Goal: Find contact information: Find contact information

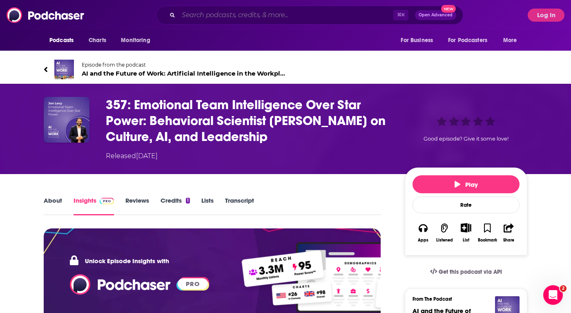
click at [292, 14] on input "Search podcasts, credits, & more..." at bounding box center [286, 15] width 215 height 13
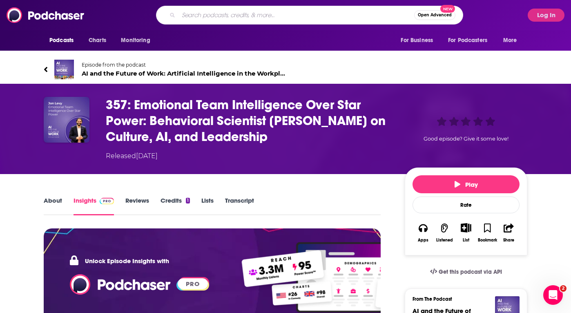
paste input "McKinsey Talks Talent podcast"
type input "McKinsey Talks Talent podcast"
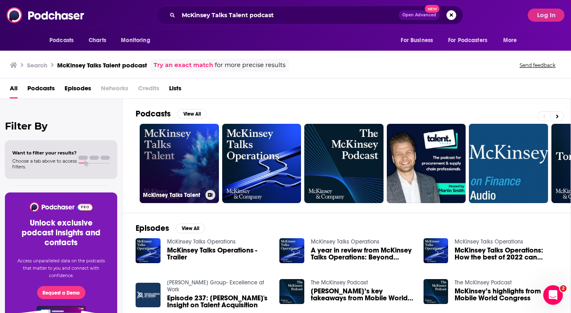
click at [174, 166] on link "McKinsey Talks Talent" at bounding box center [179, 163] width 79 height 79
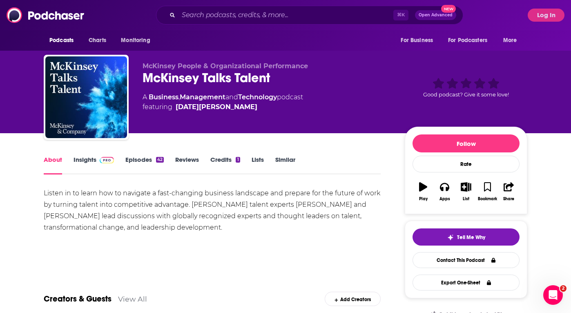
click at [144, 159] on link "Episodes 42" at bounding box center [144, 165] width 38 height 19
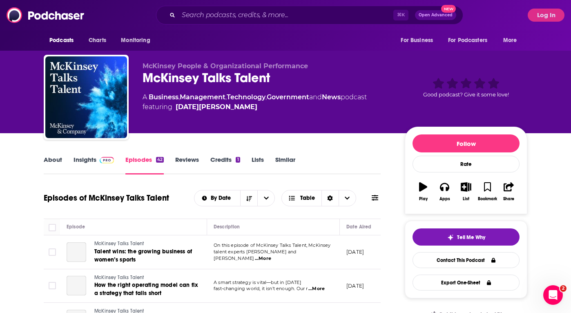
scroll to position [136, 0]
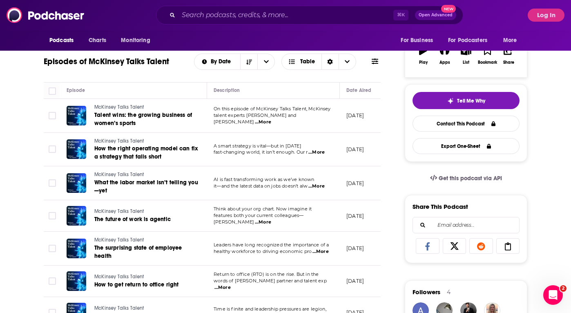
click at [255, 118] on span "talent experts [PERSON_NAME] and [PERSON_NAME]" at bounding box center [255, 118] width 83 height 12
click at [271, 121] on span "...More" at bounding box center [263, 122] width 16 height 7
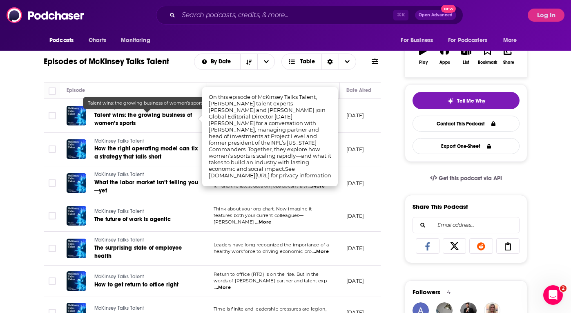
click at [152, 111] on link "Talent wins: the growing business of women’s sports" at bounding box center [147, 119] width 106 height 16
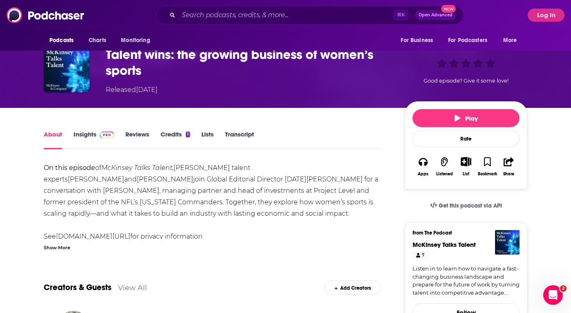
scroll to position [51, 0]
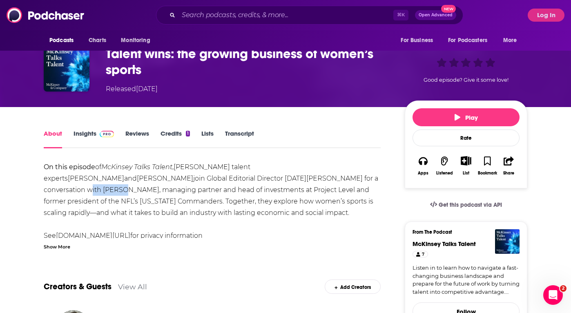
drag, startPoint x: 255, startPoint y: 178, endPoint x: 294, endPoint y: 182, distance: 39.5
click at [294, 182] on div "On this episode of McKinsey Talks Talent ,[PERSON_NAME] talent experts [PERSON_…" at bounding box center [212, 201] width 337 height 80
copy div "[PERSON_NAME]"
drag, startPoint x: 252, startPoint y: 177, endPoint x: 295, endPoint y: 181, distance: 43.4
click at [295, 181] on div "On this episode of McKinsey Talks Talent ,[PERSON_NAME] talent experts [PERSON_…" at bounding box center [212, 201] width 337 height 80
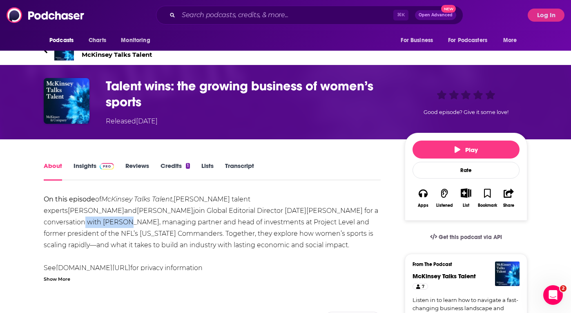
scroll to position [22, 0]
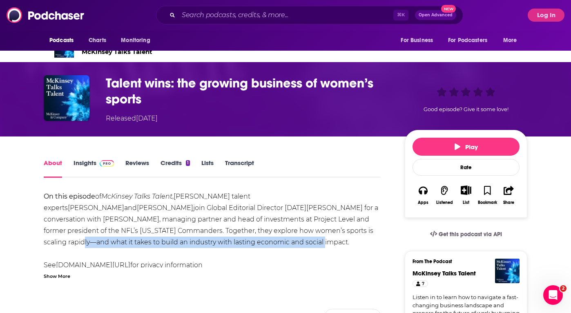
copy div "what it takes to build an industry with lasting economic and social impact"
drag, startPoint x: 258, startPoint y: 230, endPoint x: 175, endPoint y: 246, distance: 84.7
click at [174, 246] on div "On this episode of McKinsey Talks Talent ,[PERSON_NAME] talent experts [PERSON_…" at bounding box center [212, 231] width 337 height 80
click at [82, 162] on link "Insights" at bounding box center [94, 168] width 40 height 19
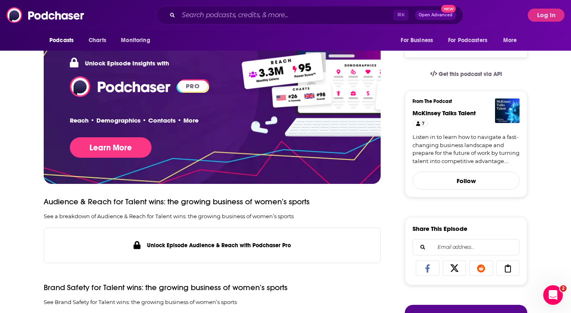
scroll to position [429, 0]
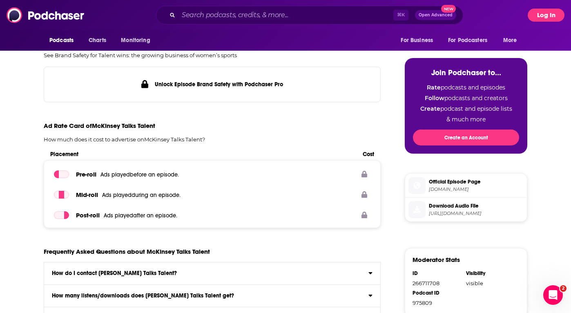
click at [535, 19] on button "Log In" at bounding box center [546, 15] width 37 height 13
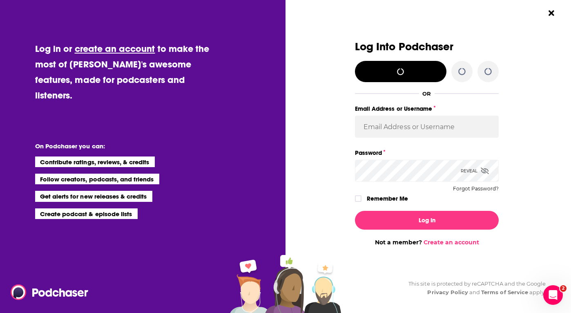
scroll to position [0, 0]
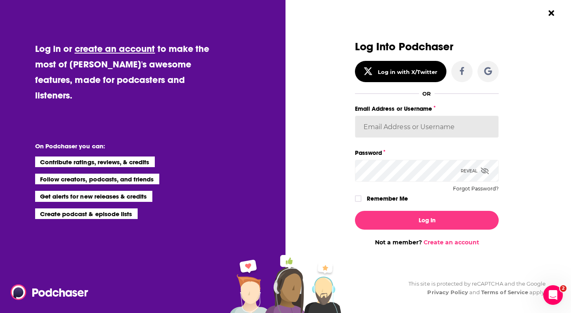
type input "Samanthanpena"
click at [441, 125] on input "Samanthanpena" at bounding box center [427, 127] width 144 height 22
type input "s"
type input "[EMAIL_ADDRESS][DOMAIN_NAME]"
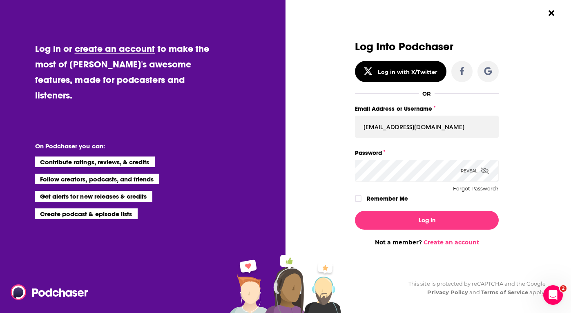
click at [485, 171] on icon "Dialog" at bounding box center [485, 171] width 8 height 7
click at [478, 122] on input "[EMAIL_ADDRESS][DOMAIN_NAME]" at bounding box center [427, 127] width 144 height 22
click at [357, 196] on icon "Dialog" at bounding box center [358, 198] width 5 height 5
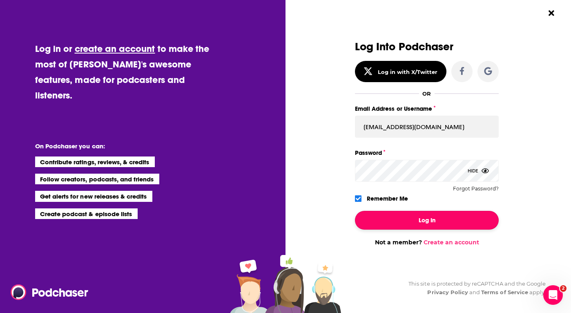
click at [382, 224] on button "Log In" at bounding box center [427, 220] width 144 height 19
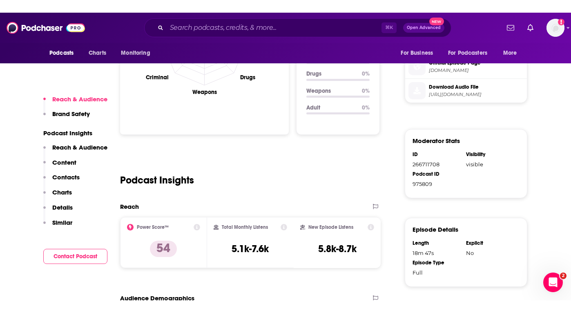
scroll to position [1054, 0]
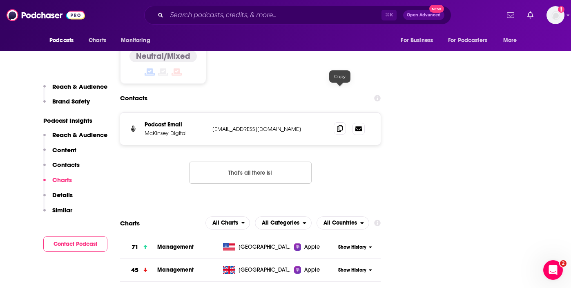
click at [340, 125] on icon at bounding box center [340, 128] width 6 height 7
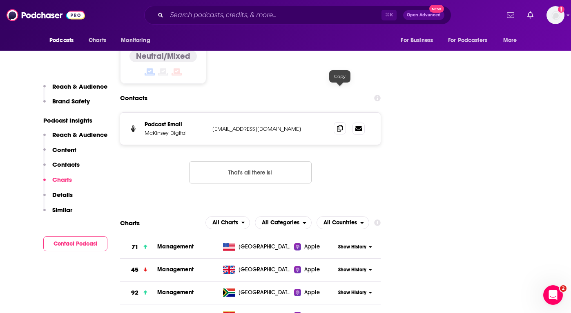
click at [340, 122] on span at bounding box center [340, 128] width 12 height 12
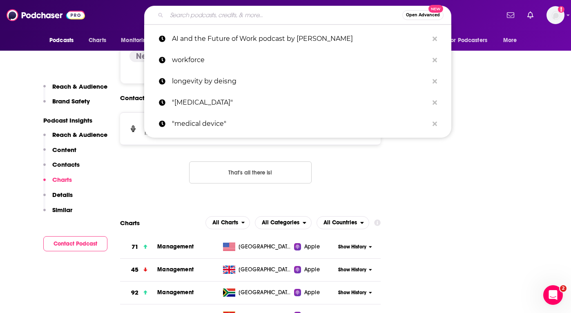
click at [188, 11] on input "Search podcasts, credits, & more..." at bounding box center [285, 15] width 236 height 13
paste input "HealthLeaders MasterMind"
type input "HealthLeaders MasterMind"
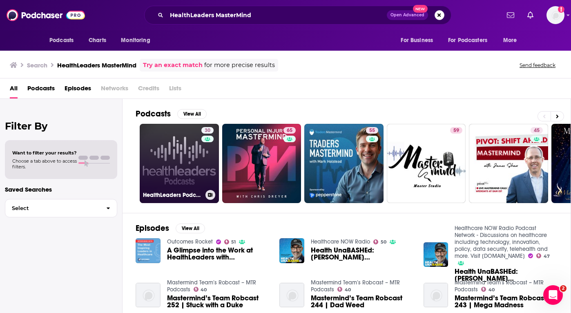
click at [187, 163] on link "30 HealthLeaders Podcast" at bounding box center [179, 163] width 79 height 79
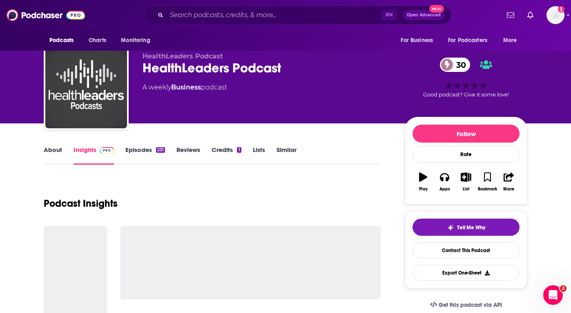
scroll to position [11, 0]
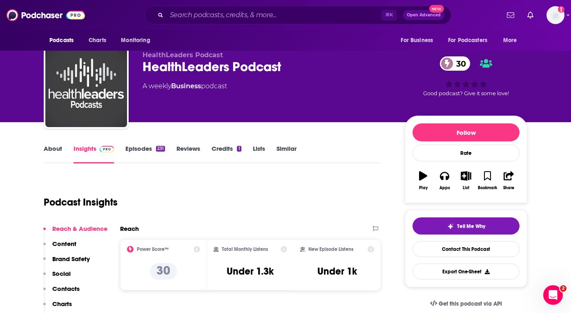
click at [150, 149] on link "Episodes 231" at bounding box center [145, 154] width 40 height 19
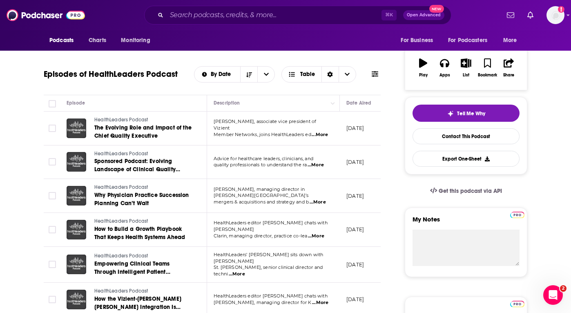
scroll to position [125, 0]
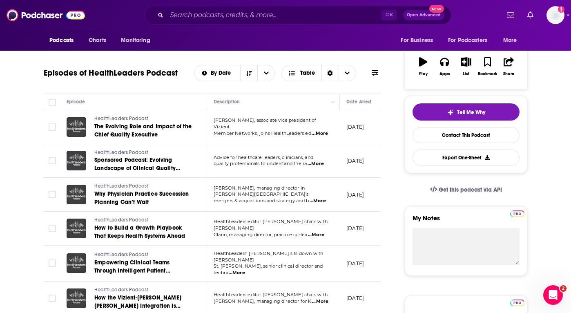
click at [318, 233] on span "...More" at bounding box center [316, 235] width 16 height 7
drag, startPoint x: 276, startPoint y: 234, endPoint x: 326, endPoint y: 244, distance: 51.3
click at [317, 234] on span "...More" at bounding box center [316, 235] width 16 height 7
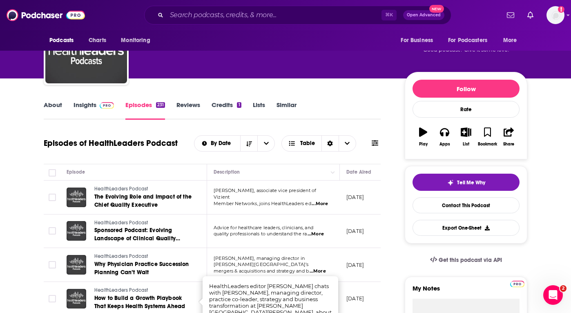
scroll to position [0, 0]
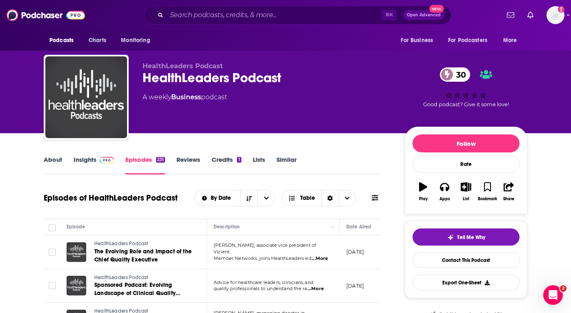
click at [88, 161] on link "Insights" at bounding box center [94, 165] width 40 height 19
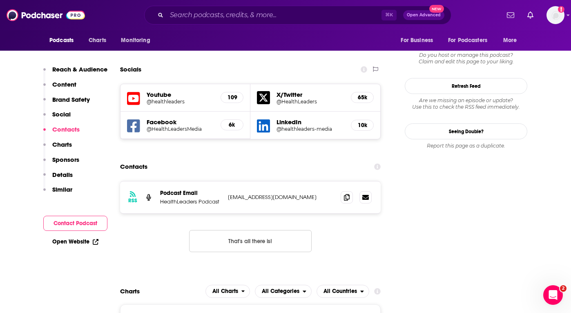
scroll to position [760, 0]
click at [346, 194] on icon at bounding box center [347, 197] width 6 height 7
click at [349, 194] on icon at bounding box center [347, 197] width 6 height 7
